Goal: Information Seeking & Learning: Check status

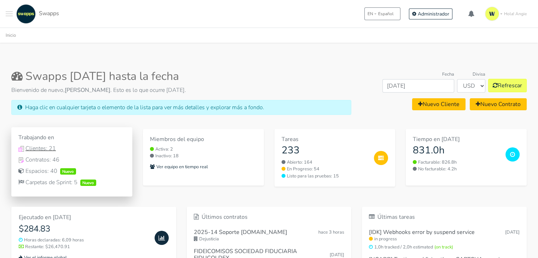
click at [47, 149] on div "Clientes: 21" at bounding box center [71, 148] width 107 height 8
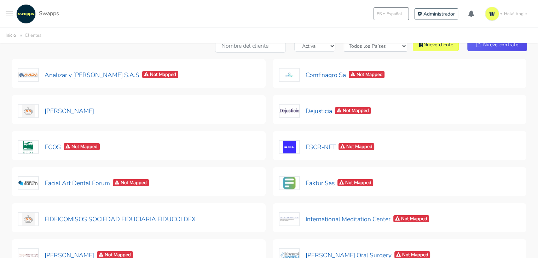
scroll to position [61, 0]
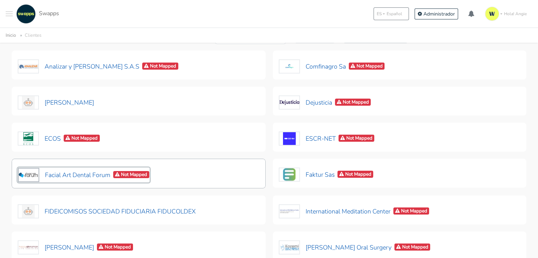
click at [52, 174] on button "Facial Art Dental Forum Not Mapped" at bounding box center [84, 175] width 132 height 15
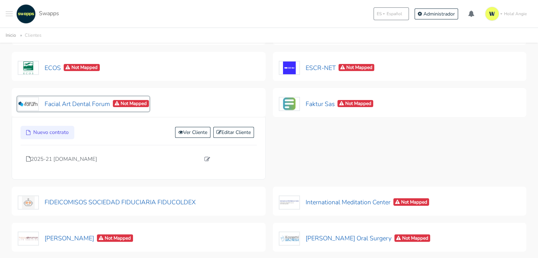
scroll to position [136, 0]
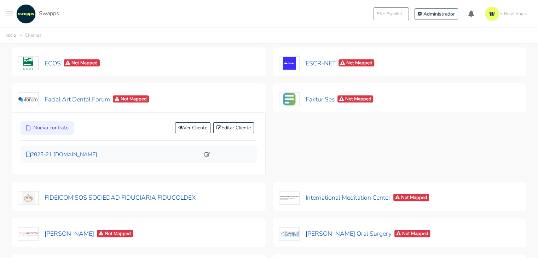
click at [83, 151] on p "2025-21 facialartdentalforum.com" at bounding box center [113, 155] width 174 height 8
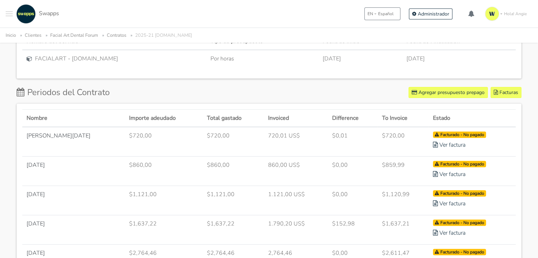
scroll to position [307, 0]
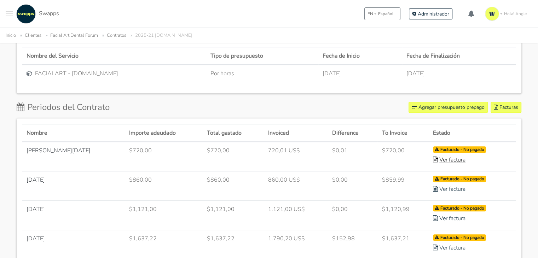
click at [449, 160] on link "Ver factura" at bounding box center [449, 160] width 33 height 8
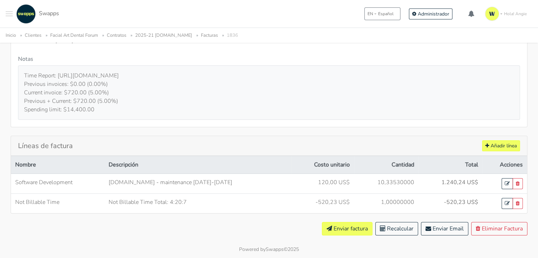
scroll to position [171, 0]
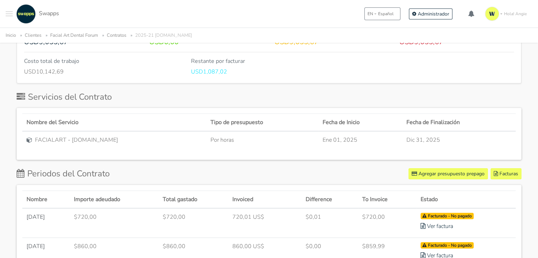
scroll to position [223, 0]
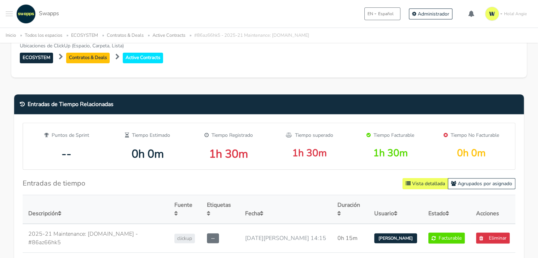
scroll to position [190, 0]
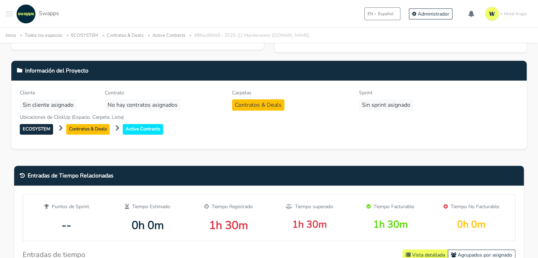
click at [181, 35] on link "Active Contracts" at bounding box center [168, 35] width 33 height 6
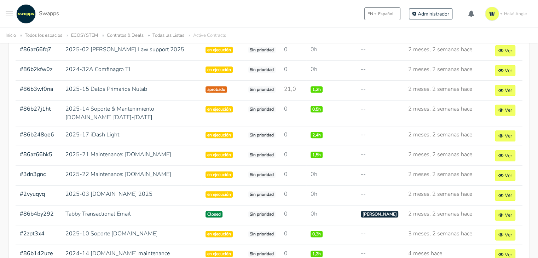
scroll to position [817, 0]
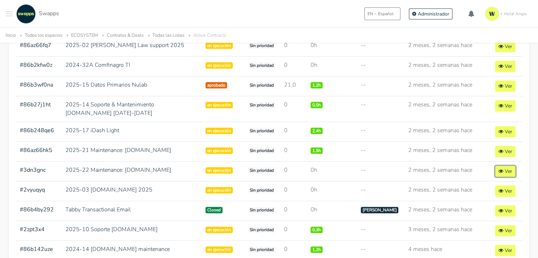
click at [501, 169] on icon at bounding box center [500, 171] width 5 height 5
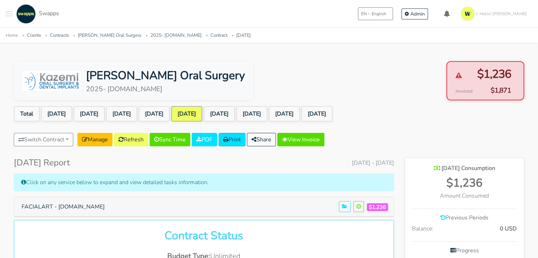
scroll to position [502, 119]
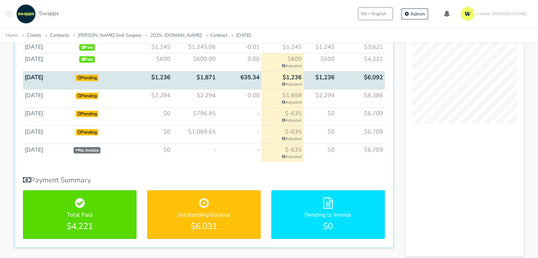
scroll to position [444, 0]
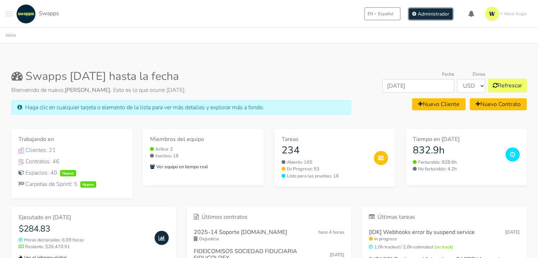
click at [423, 12] on span "Administrador" at bounding box center [433, 14] width 31 height 7
